Goal: Complete application form

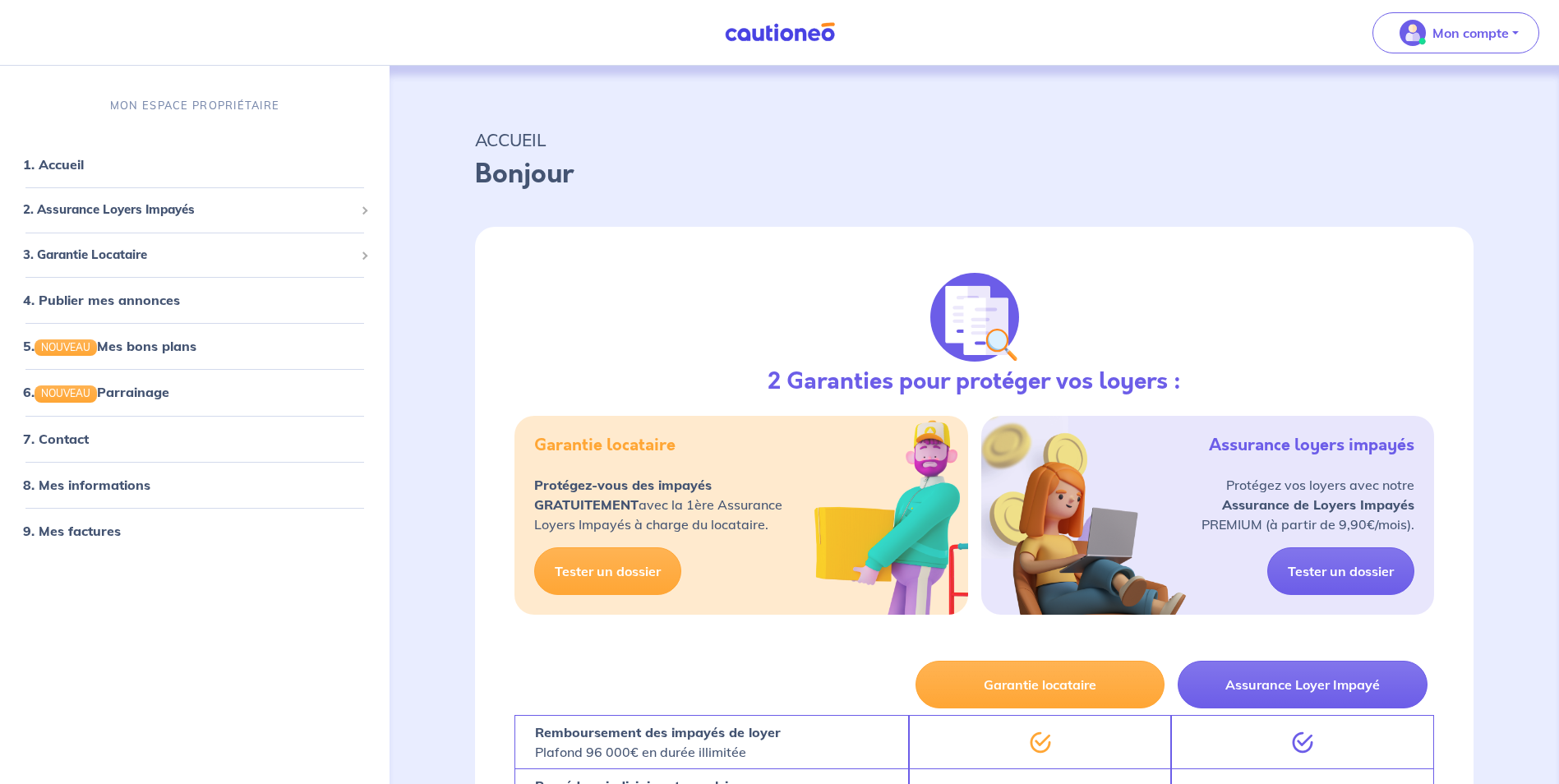
select select "FR"
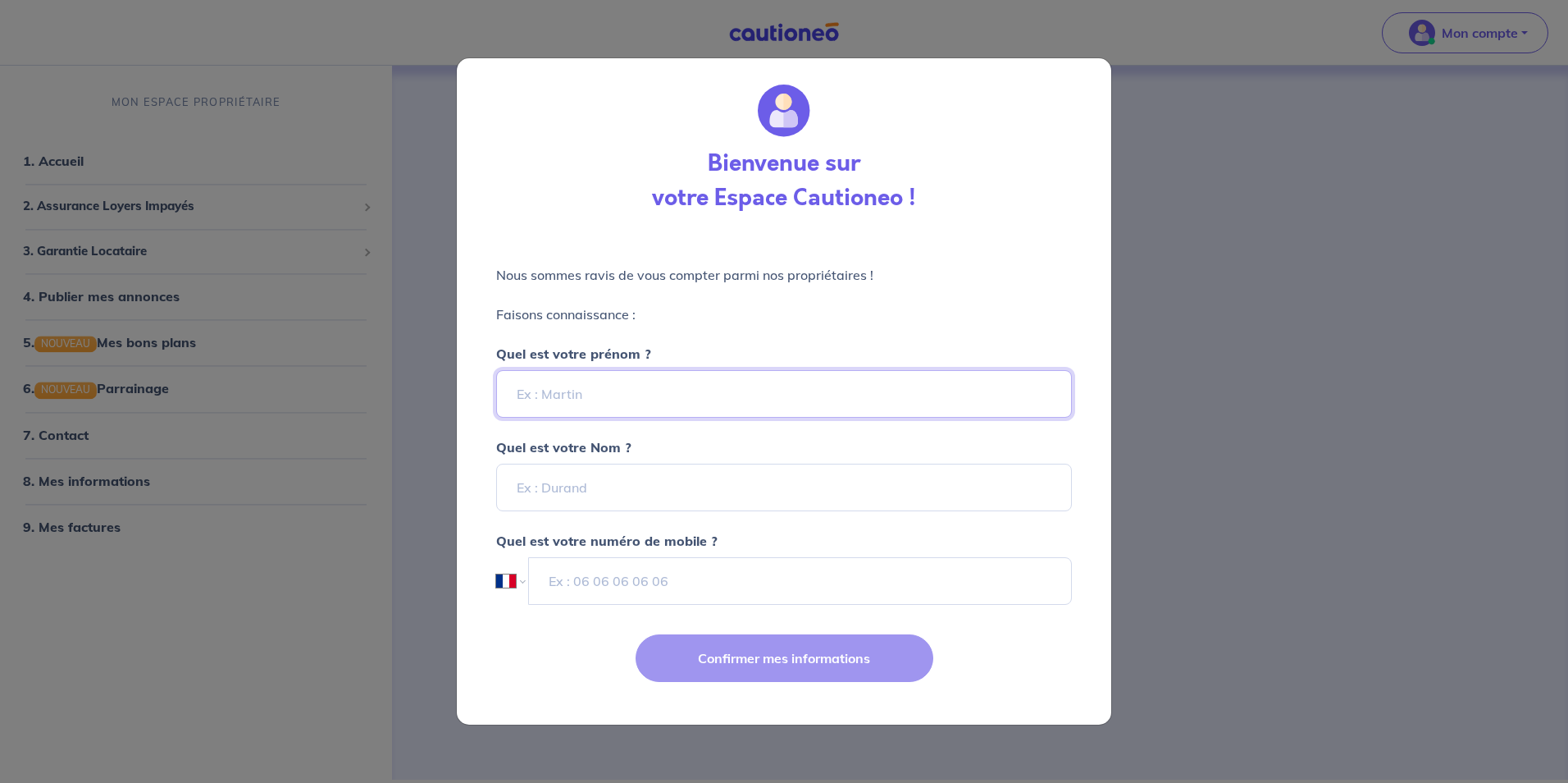
click at [708, 395] on input "Quel est votre prénom ?" at bounding box center [784, 394] width 576 height 48
type input "[PERSON_NAME]"
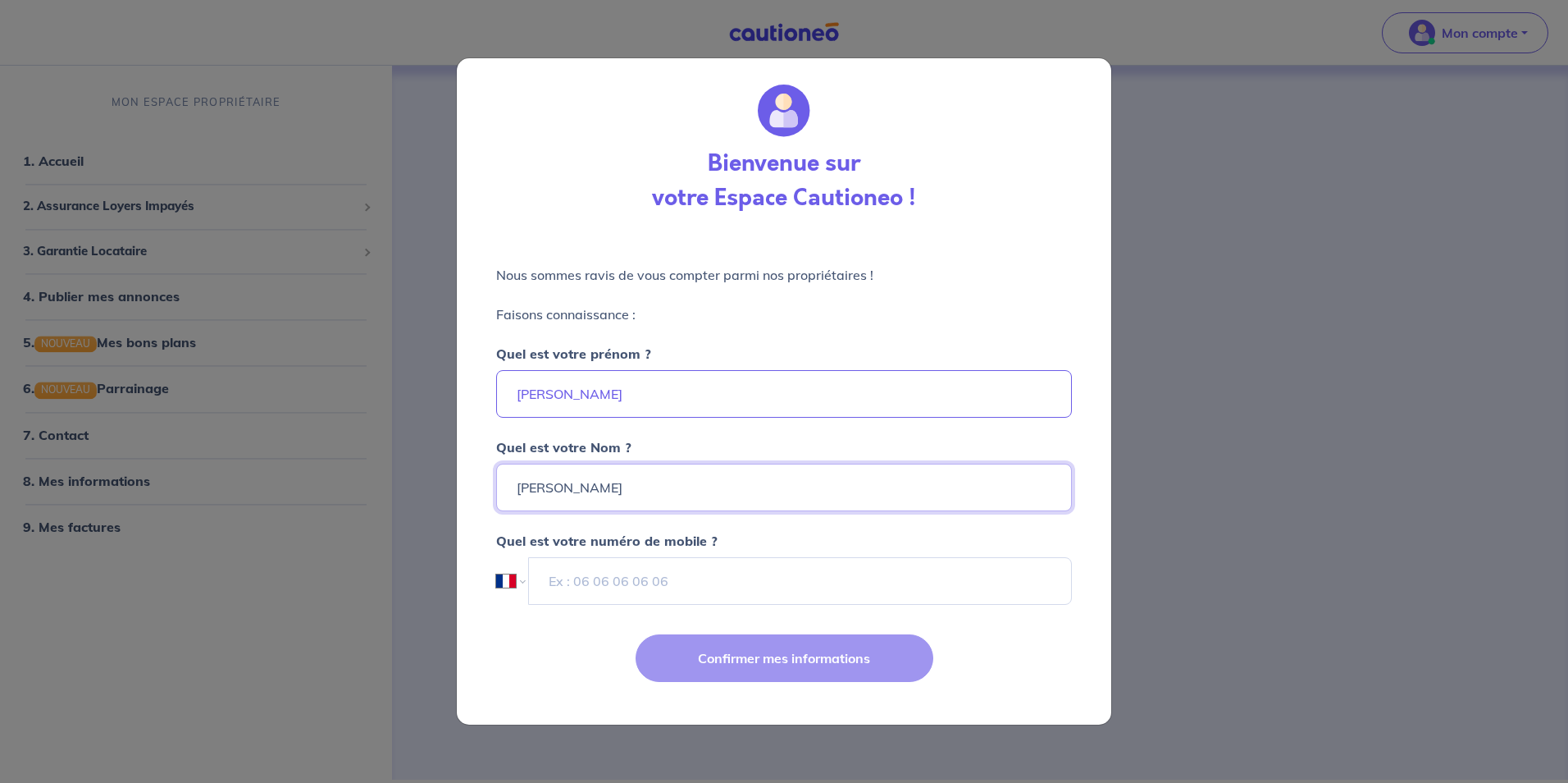
type input "[PERSON_NAME]"
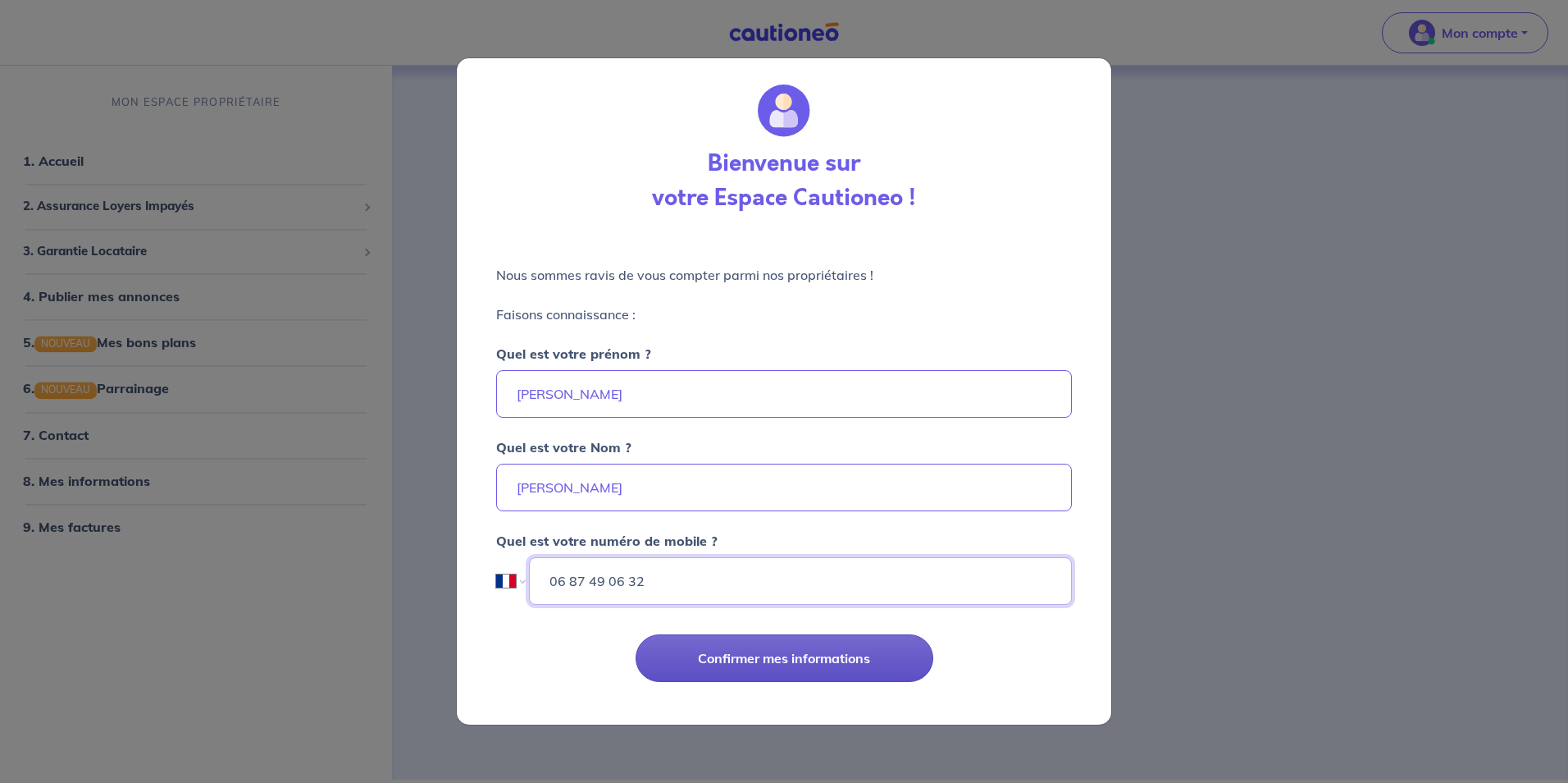
type input "06 87 49 06 32"
click at [784, 643] on button "Confirmer mes informations" at bounding box center [784, 658] width 298 height 48
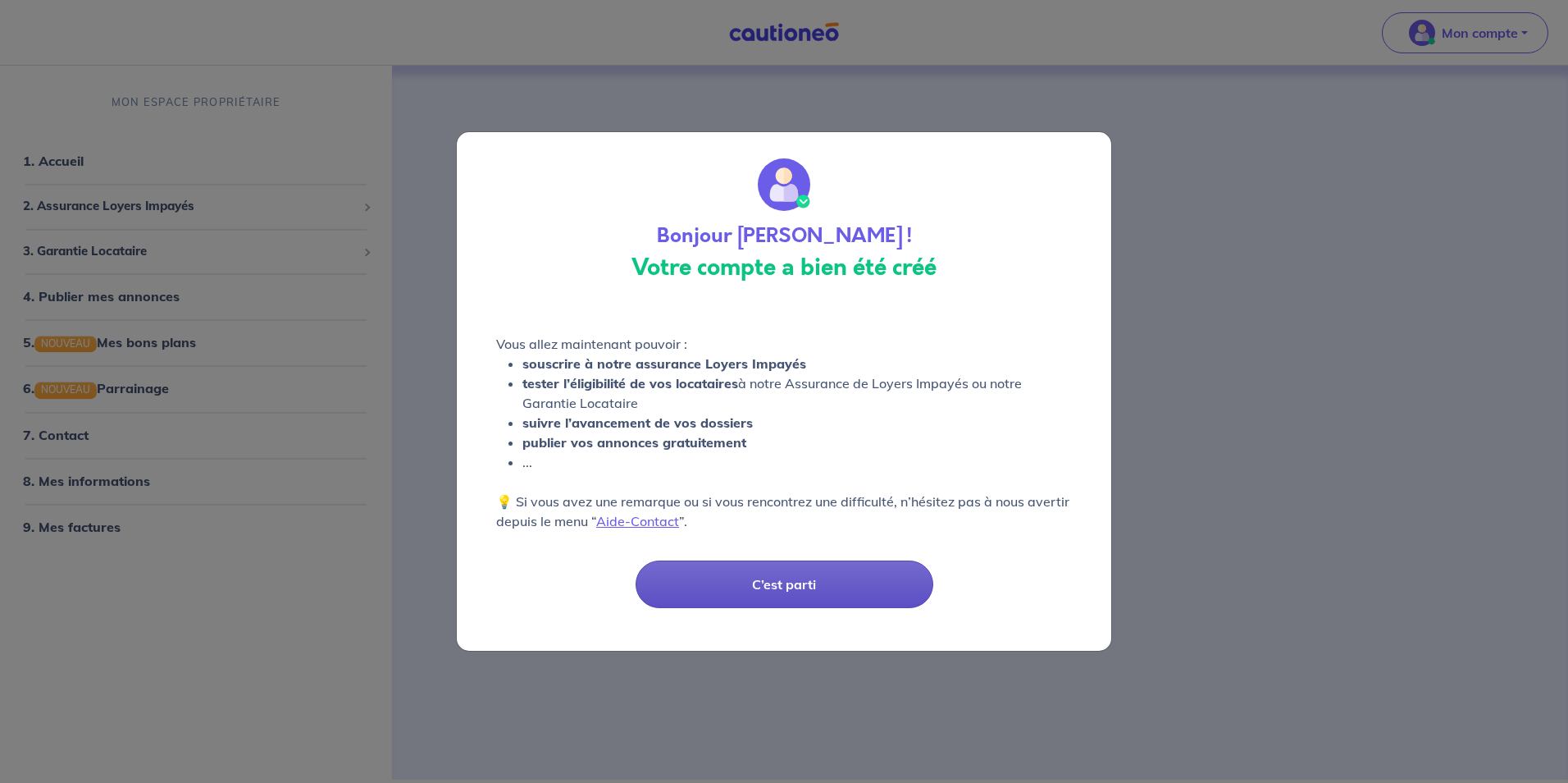
click at [784, 594] on button "C’est parti" at bounding box center [784, 584] width 298 height 48
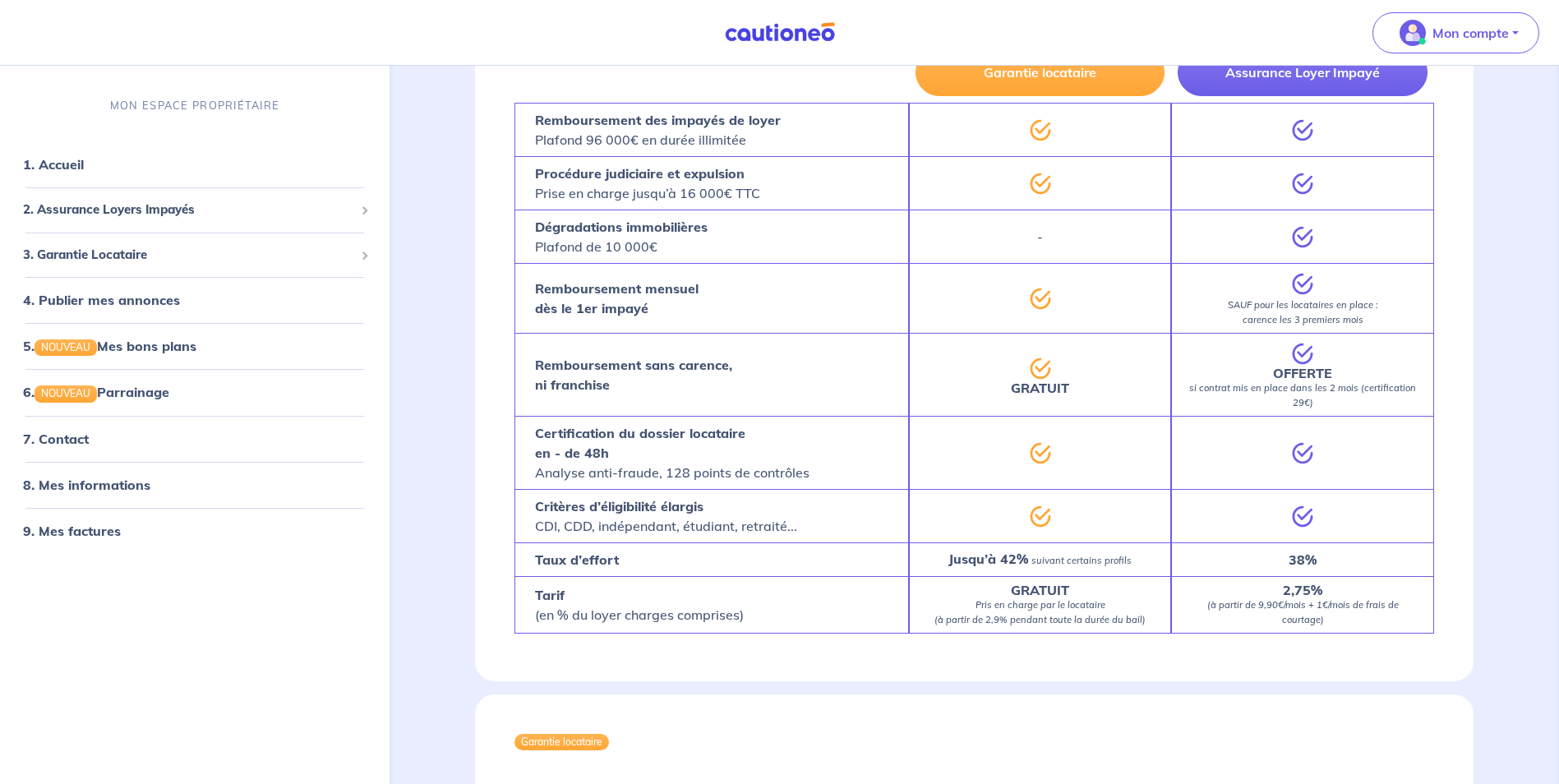
scroll to position [611, 0]
